Goal: Task Accomplishment & Management: Manage account settings

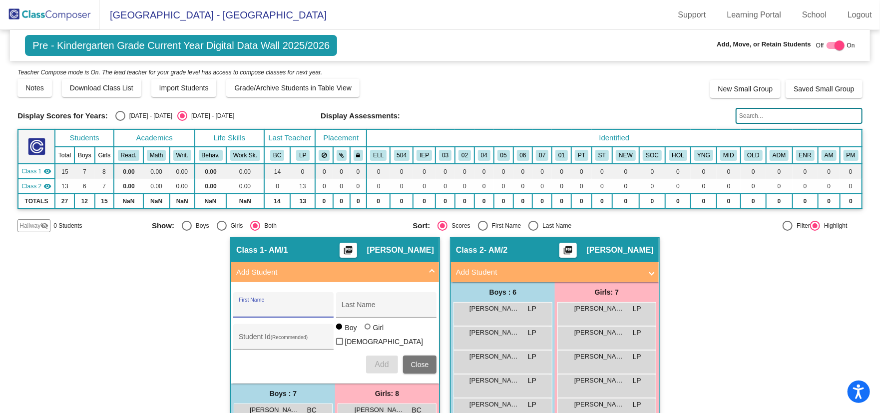
click at [31, 14] on img at bounding box center [50, 14] width 100 height 29
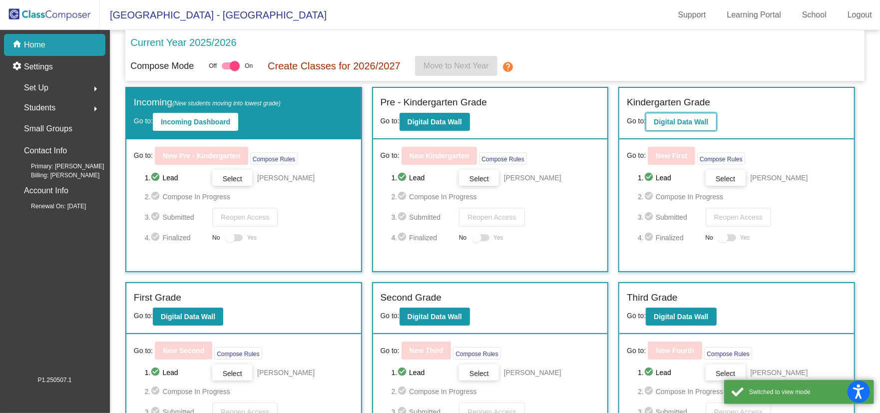
click at [670, 122] on b "Digital Data Wall" at bounding box center [680, 122] width 54 height 8
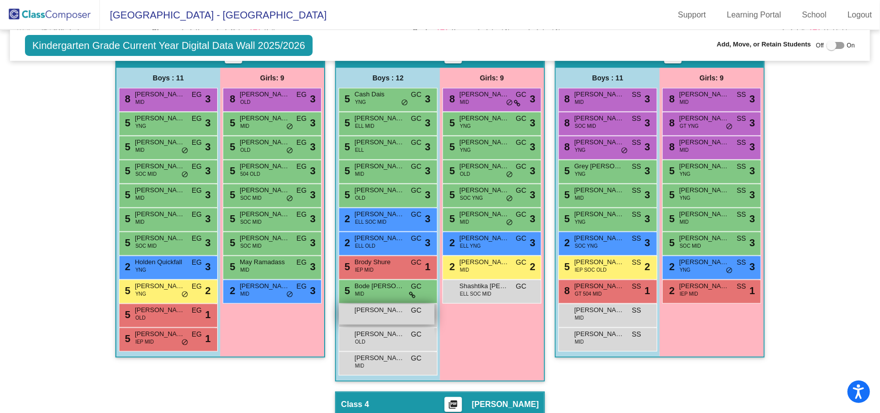
scroll to position [200, 0]
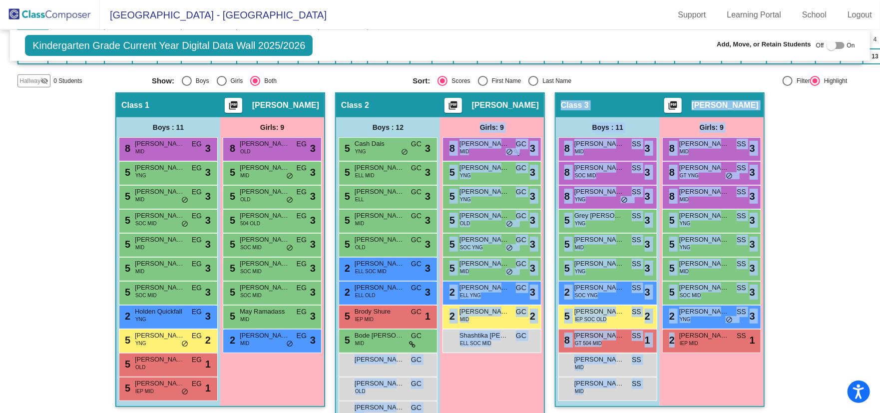
drag, startPoint x: 376, startPoint y: 363, endPoint x: 682, endPoint y: 397, distance: 307.9
click at [682, 397] on div "Hallway - Hallway Class picture_as_pdf Add Student First Name Last Name Student…" at bounding box center [439, 416] width 845 height 649
click at [0, 0] on div "Girls: 9 8 Chloe Liu MID SS lock do_not_disturb_alt 3 8 Abigail Green GT YNG SS…" at bounding box center [0, 0] width 0 height 0
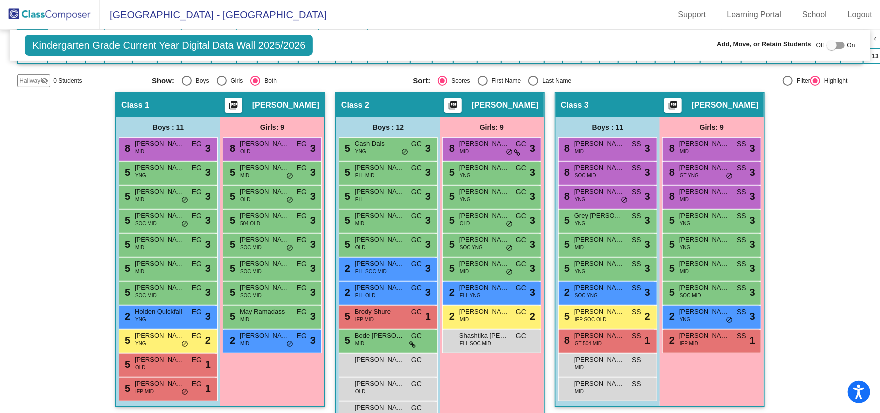
click at [829, 46] on div at bounding box center [831, 45] width 10 height 10
checkbox input "true"
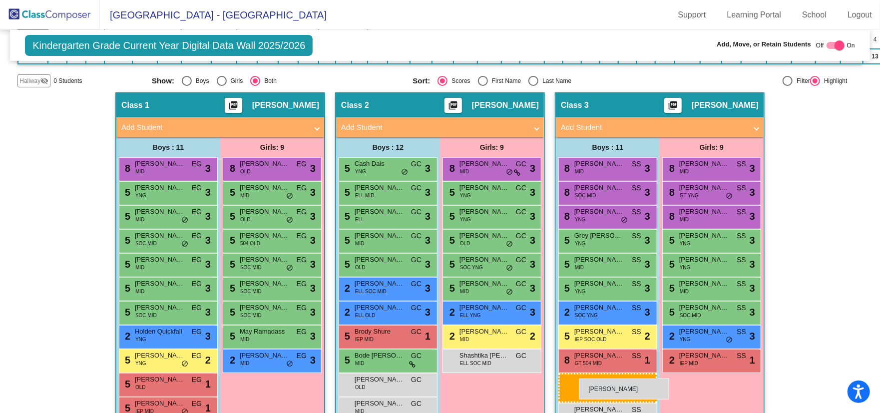
drag, startPoint x: 375, startPoint y: 383, endPoint x: 579, endPoint y: 378, distance: 204.2
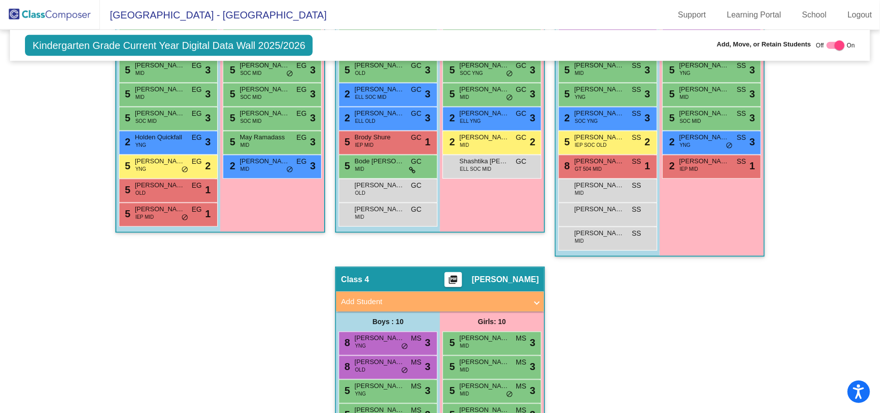
scroll to position [399, 0]
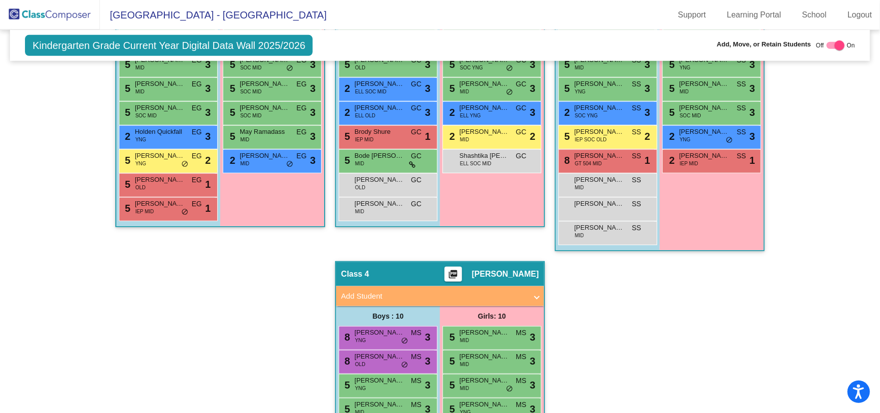
click at [172, 326] on div "Hallway - Hallway Class picture_as_pdf Add Student First Name Last Name Student…" at bounding box center [439, 237] width 845 height 689
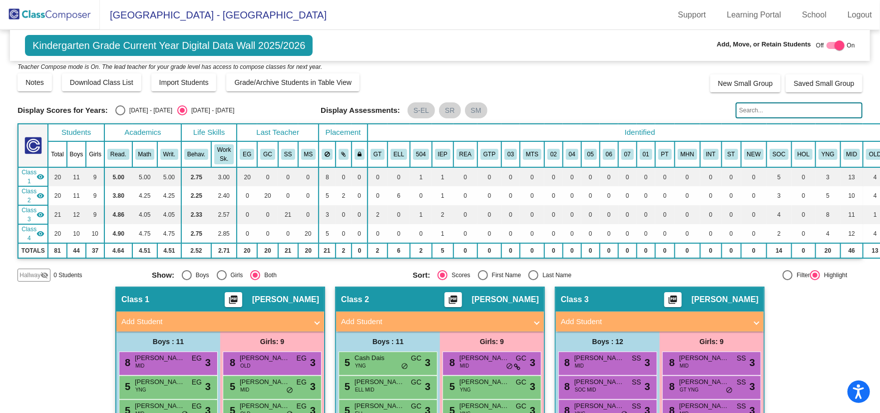
scroll to position [0, 0]
